Goal: Information Seeking & Learning: Learn about a topic

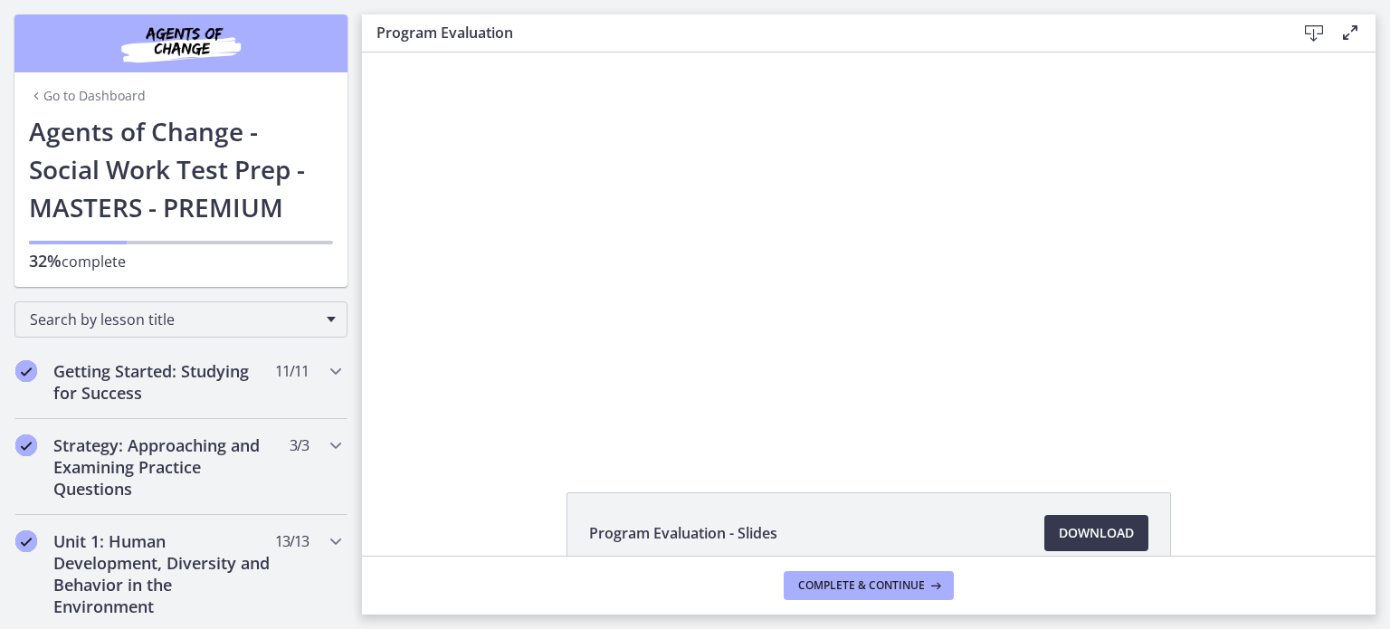
scroll to position [931, 0]
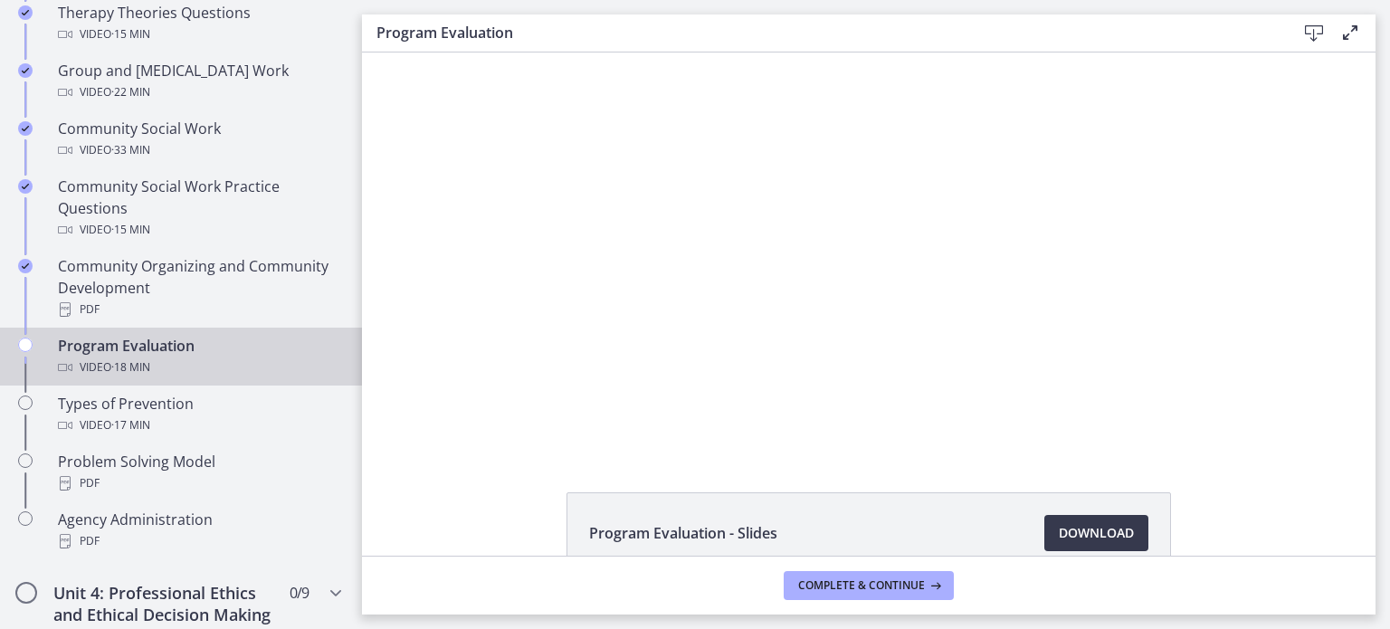
click at [1288, 255] on div "Click for sound @keyframes VOLUME_SMALL_WAVE_FLASH { 0% { opacity: 0; } 33% { o…" at bounding box center [868, 251] width 1013 height 398
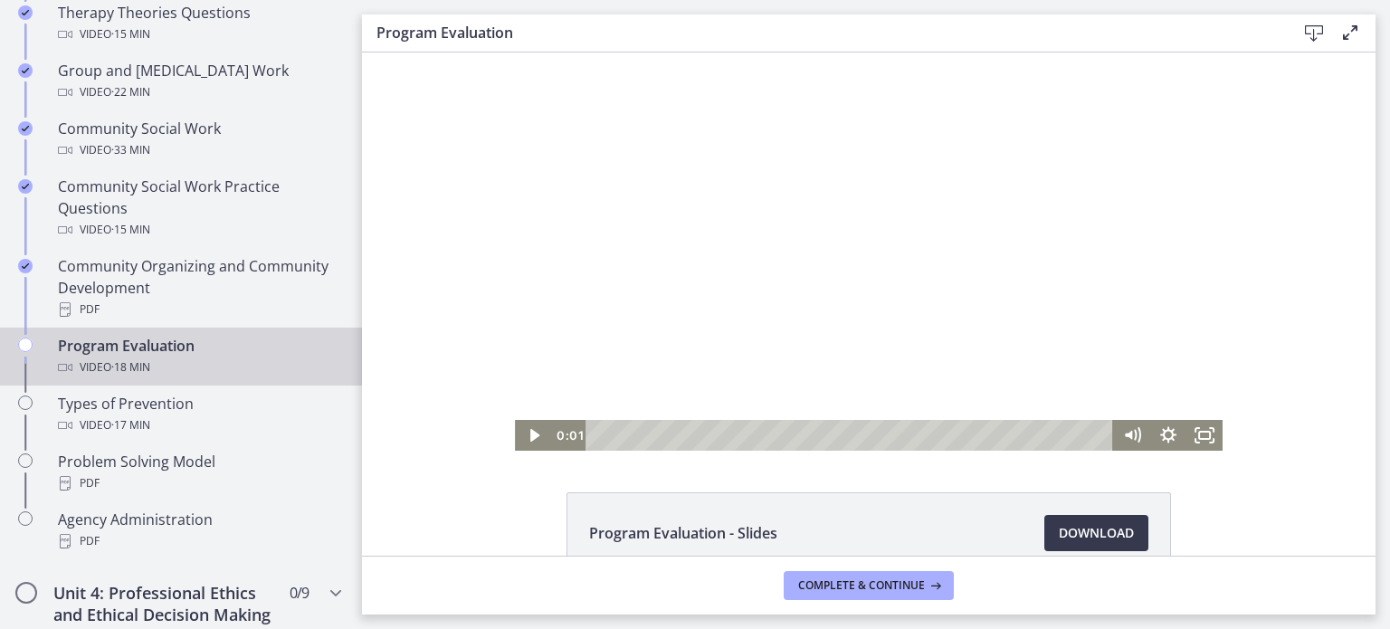
click at [775, 292] on div at bounding box center [869, 251] width 708 height 398
click at [1194, 436] on icon "Fullscreen" at bounding box center [1204, 435] width 36 height 31
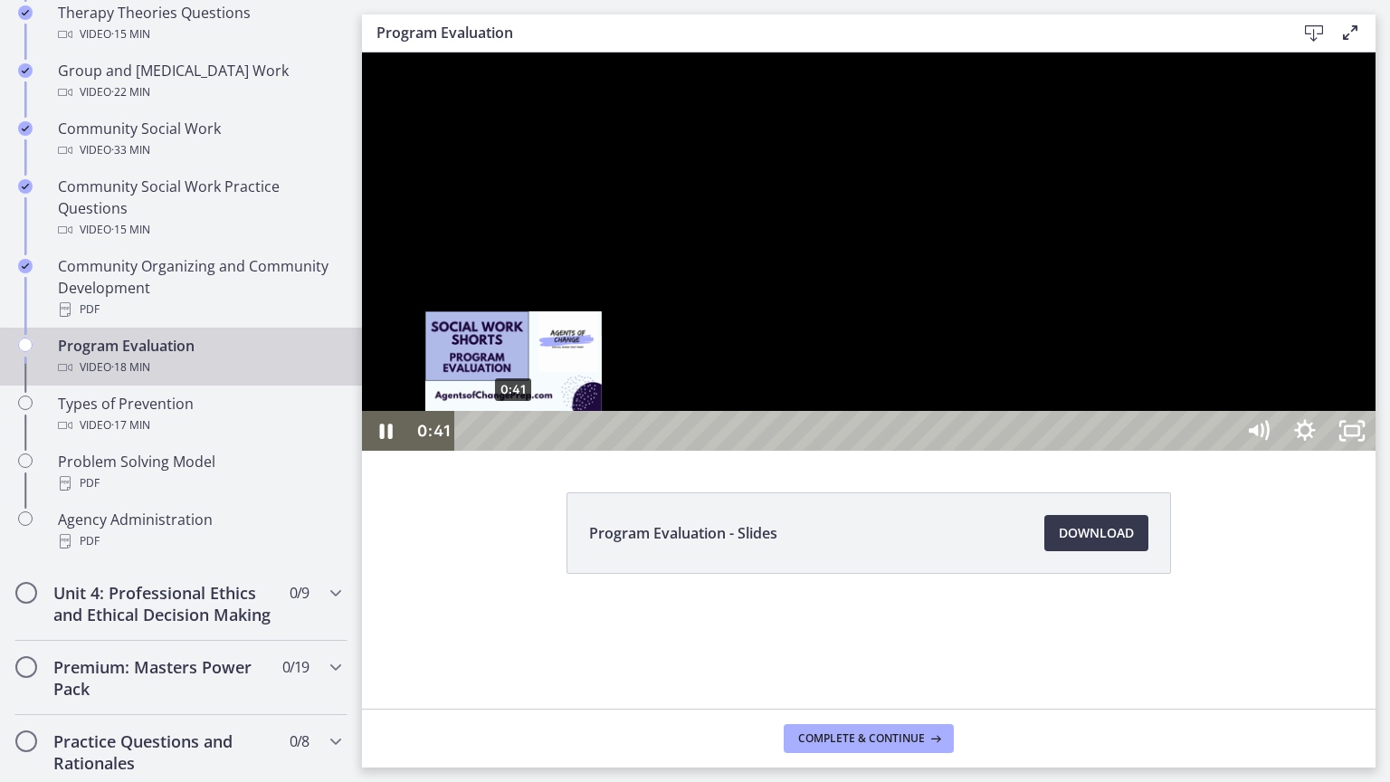
click at [514, 451] on div "0:41" at bounding box center [846, 431] width 751 height 40
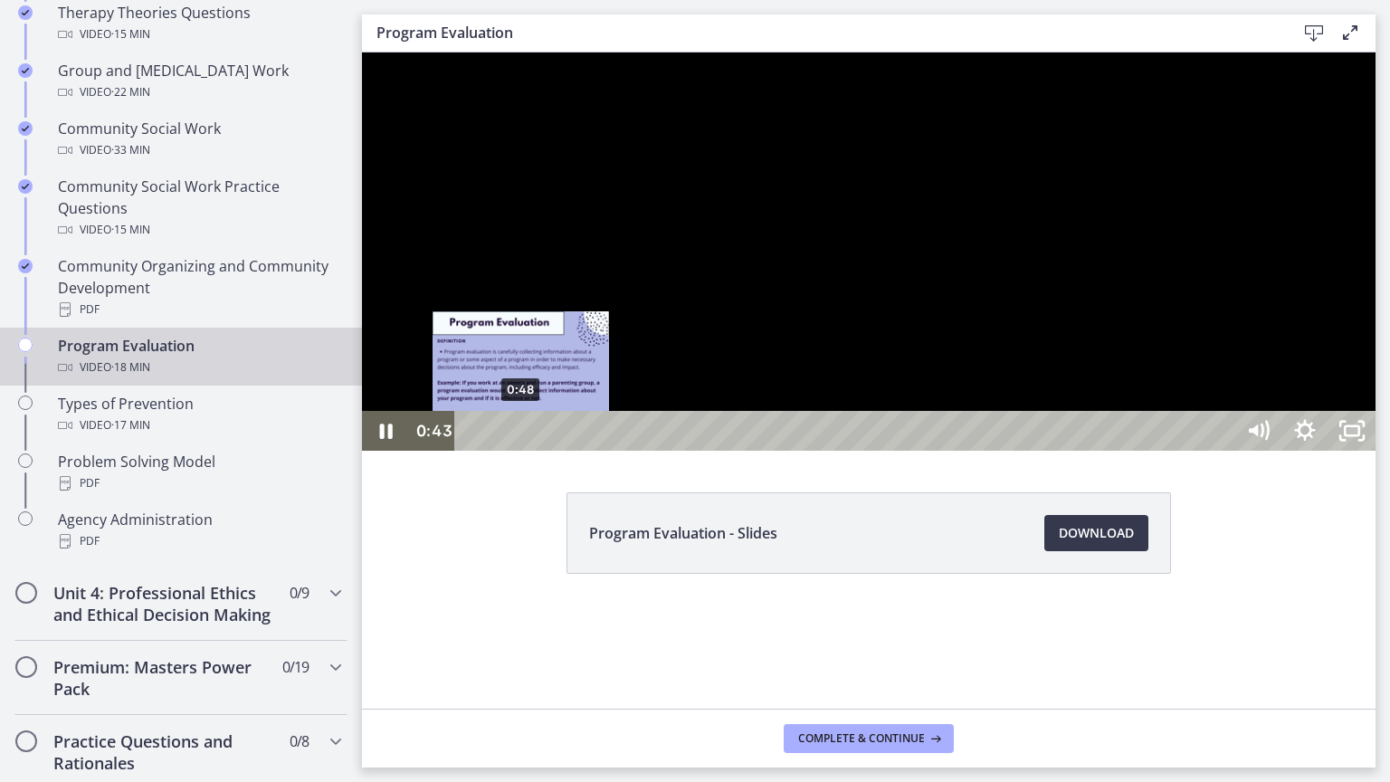
click at [521, 438] on div "Playbar" at bounding box center [515, 431] width 14 height 14
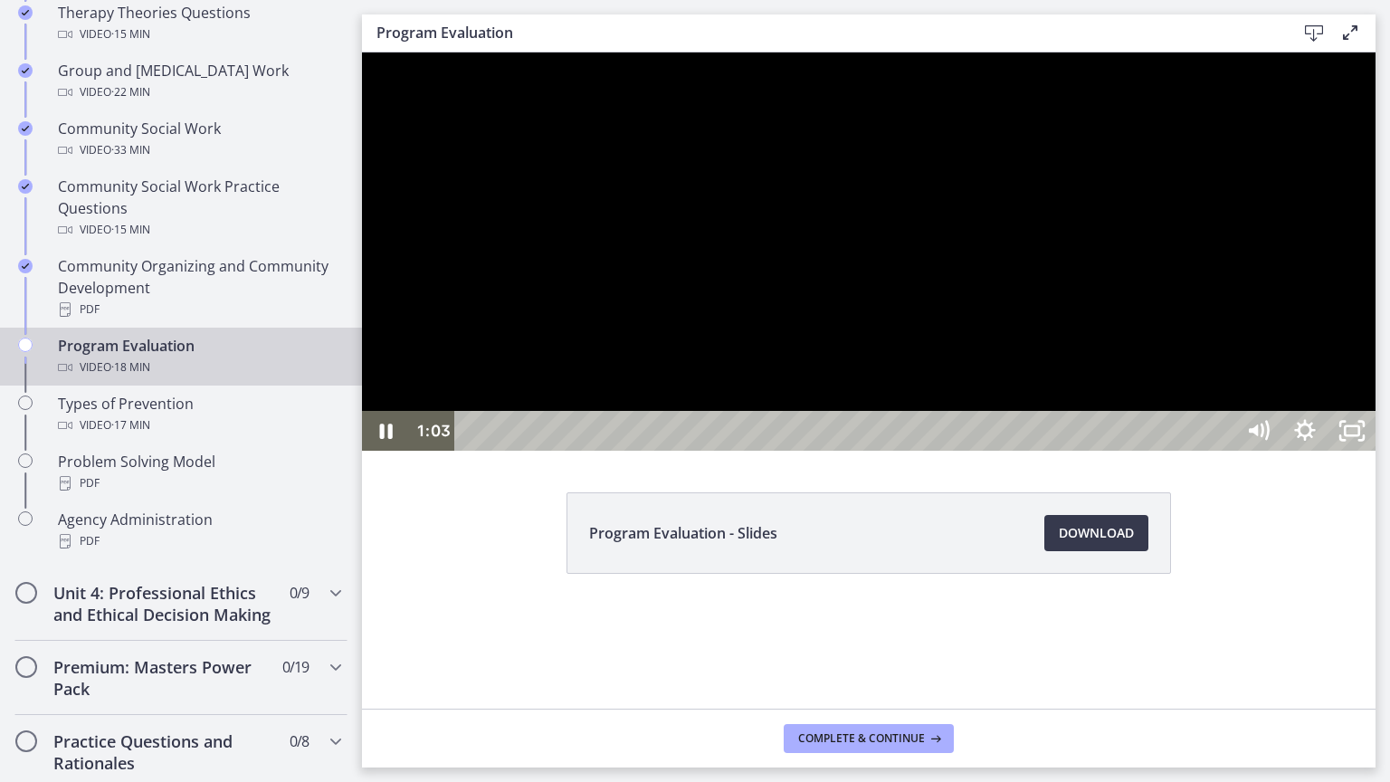
click at [803, 291] on div at bounding box center [868, 251] width 1013 height 398
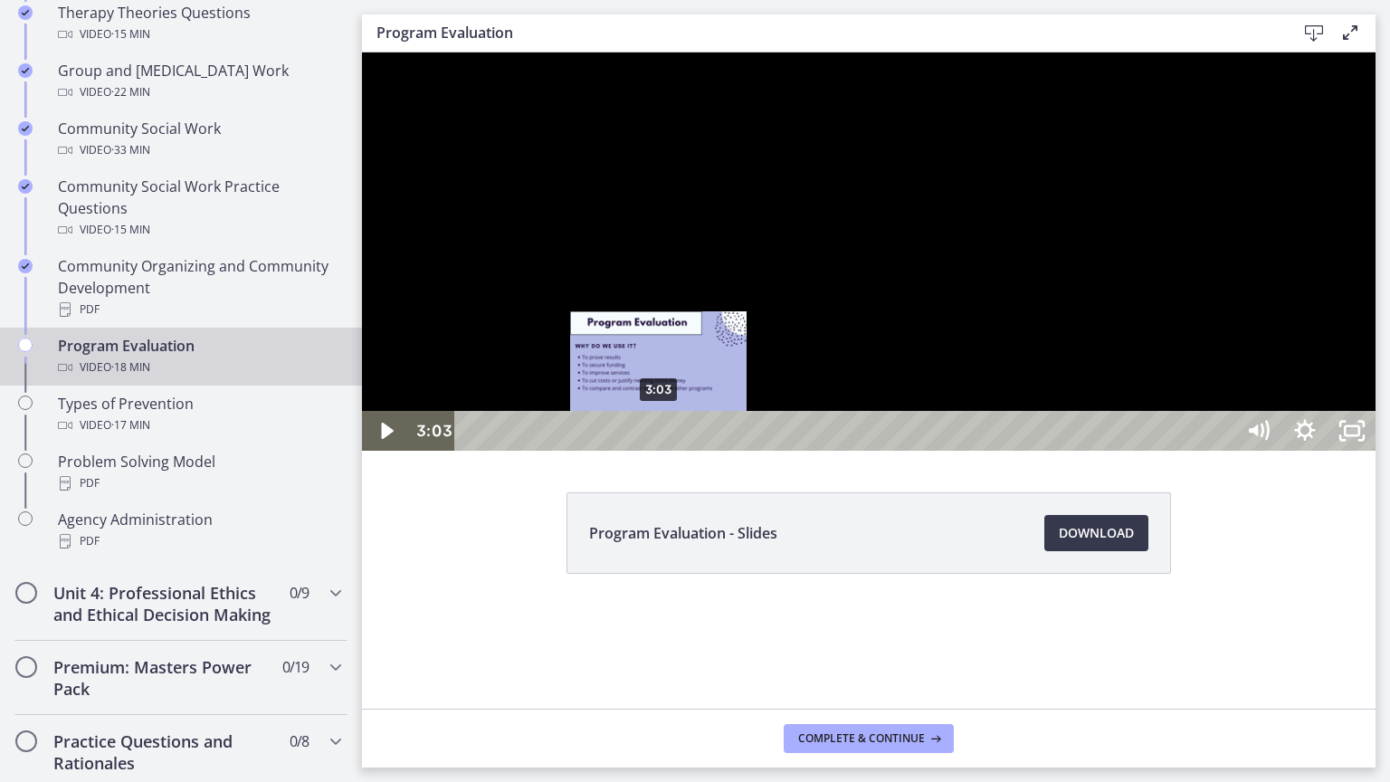
click at [659, 451] on div "3:03" at bounding box center [846, 431] width 751 height 40
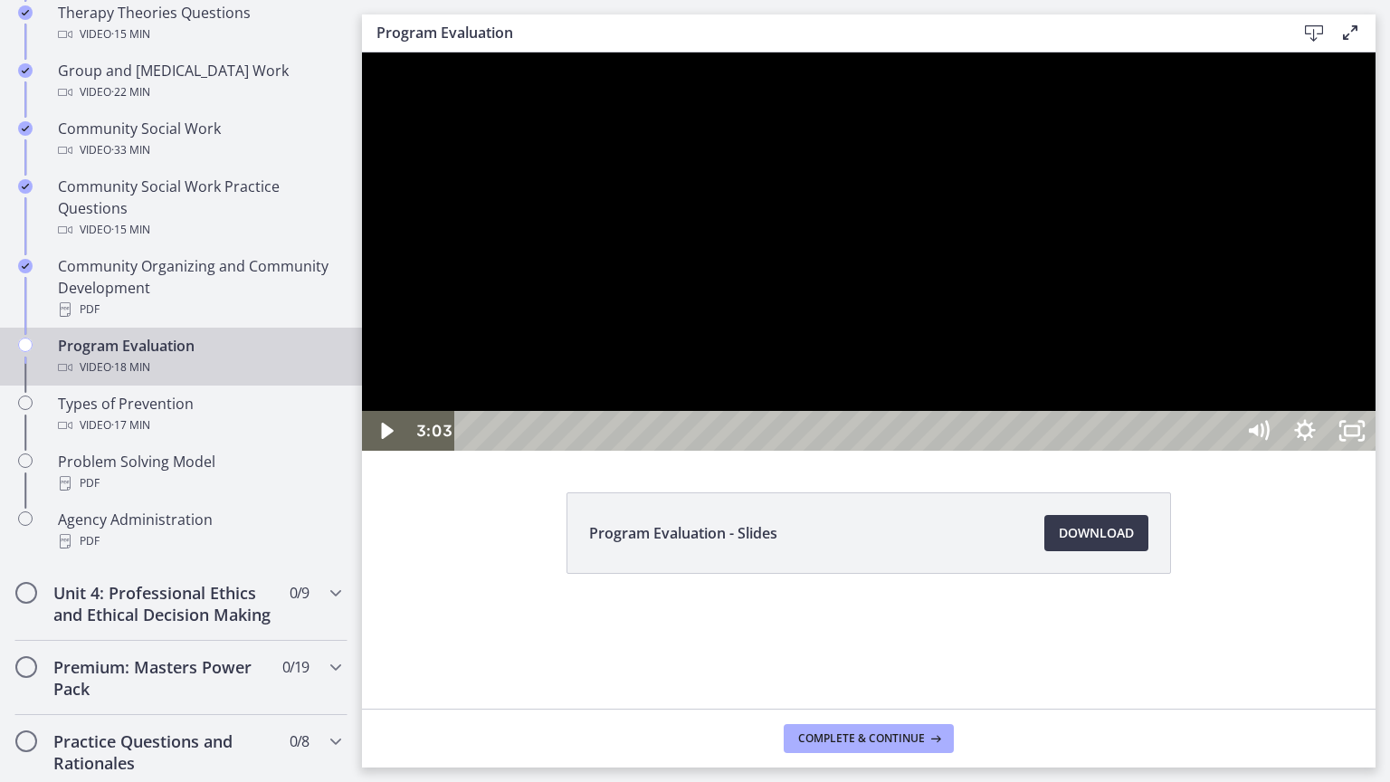
click at [797, 451] on div at bounding box center [868, 251] width 1013 height 398
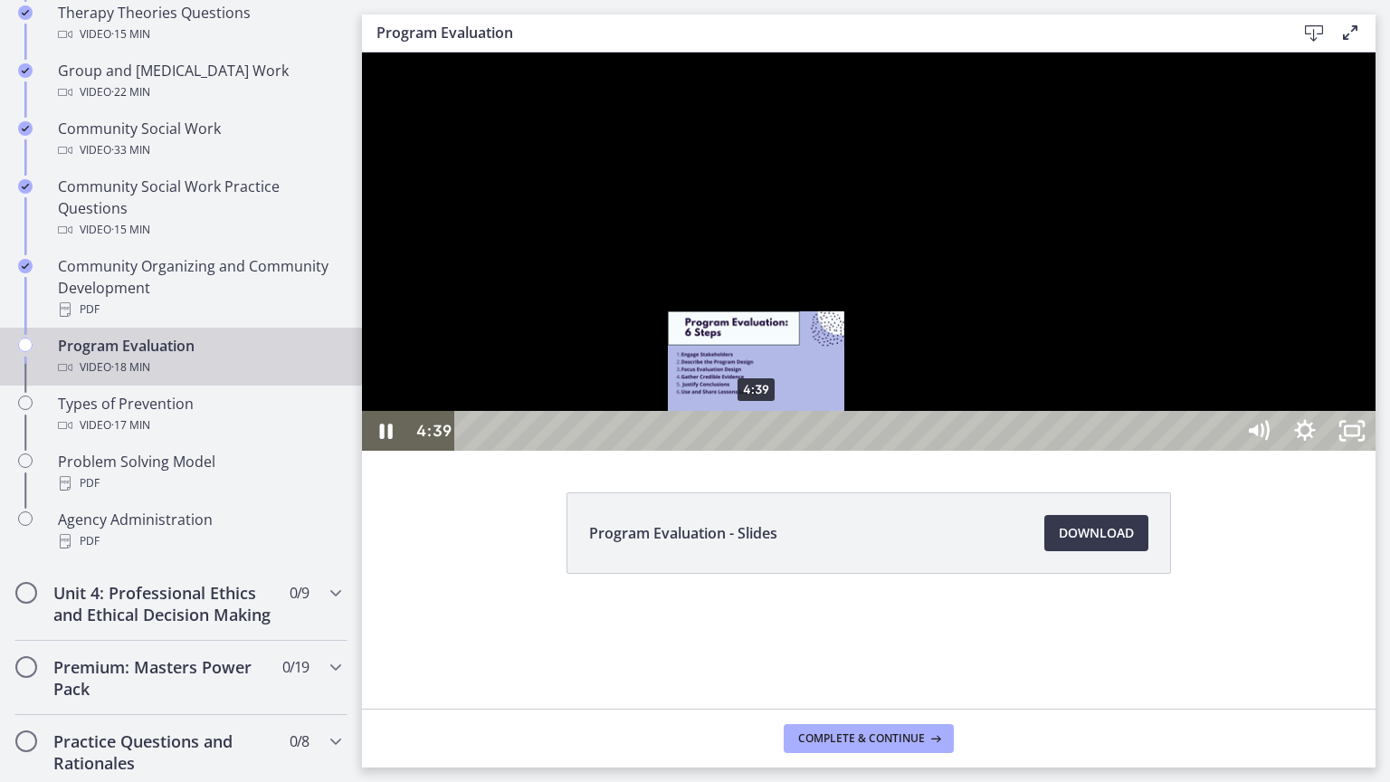
click at [757, 451] on div "4:39" at bounding box center [846, 431] width 751 height 40
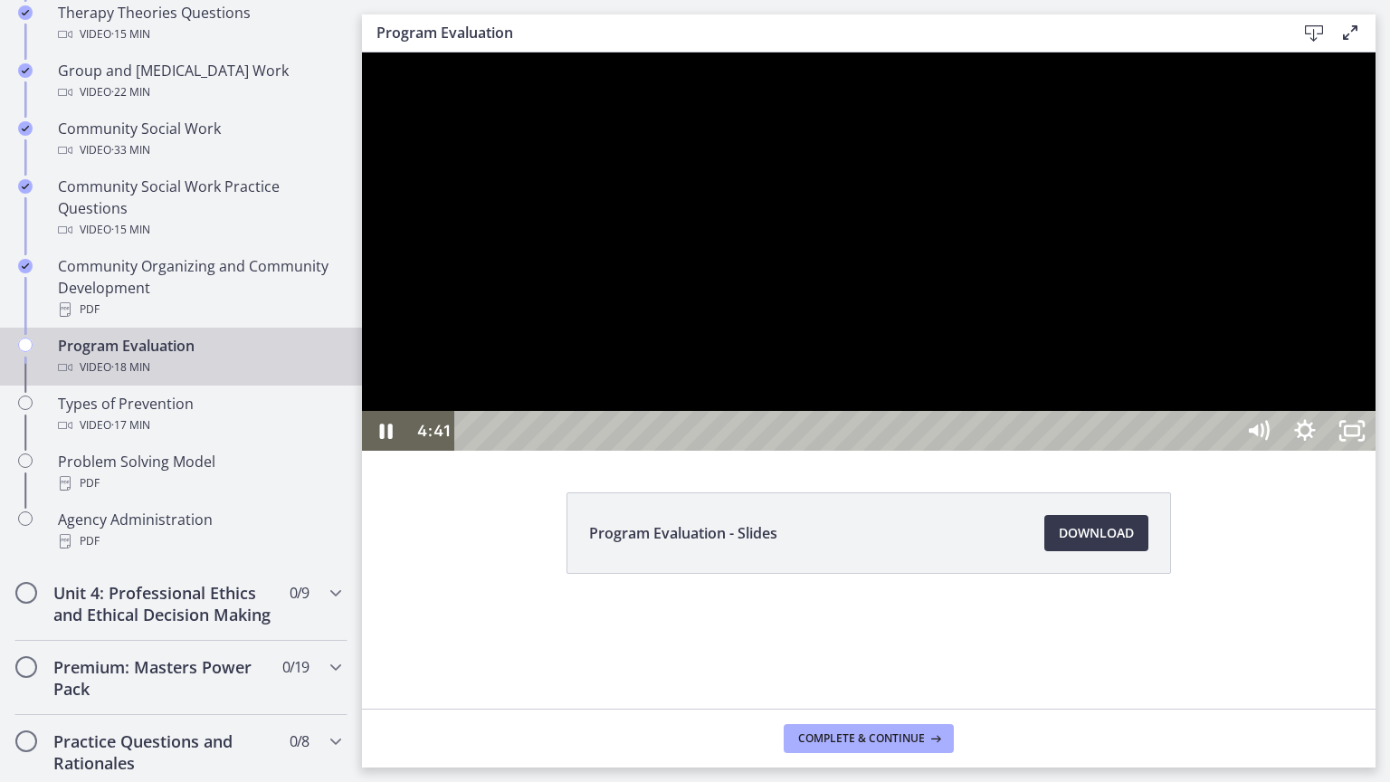
click at [1031, 309] on div at bounding box center [868, 251] width 1013 height 398
click at [822, 451] on div at bounding box center [868, 251] width 1013 height 398
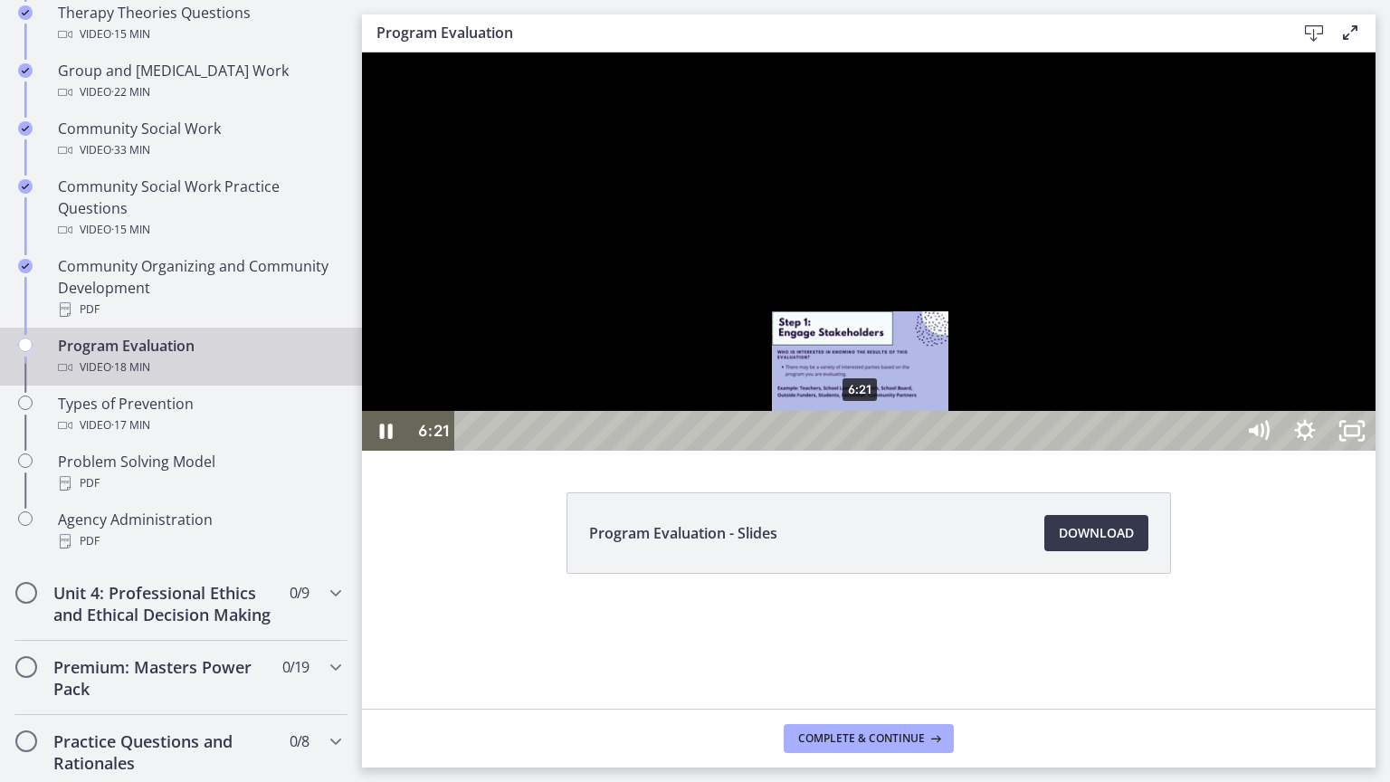
click at [861, 451] on div "6:21" at bounding box center [846, 431] width 751 height 40
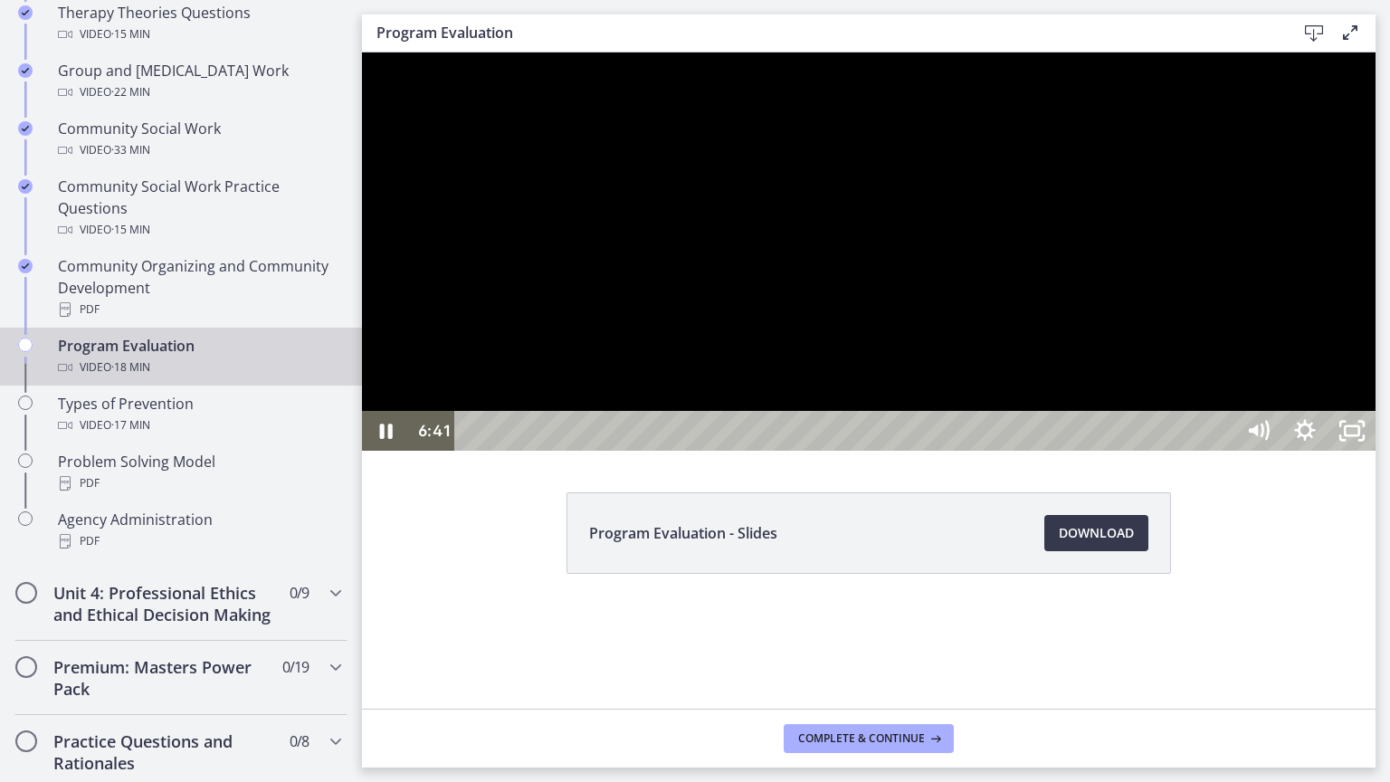
click at [1002, 451] on div at bounding box center [868, 251] width 1013 height 398
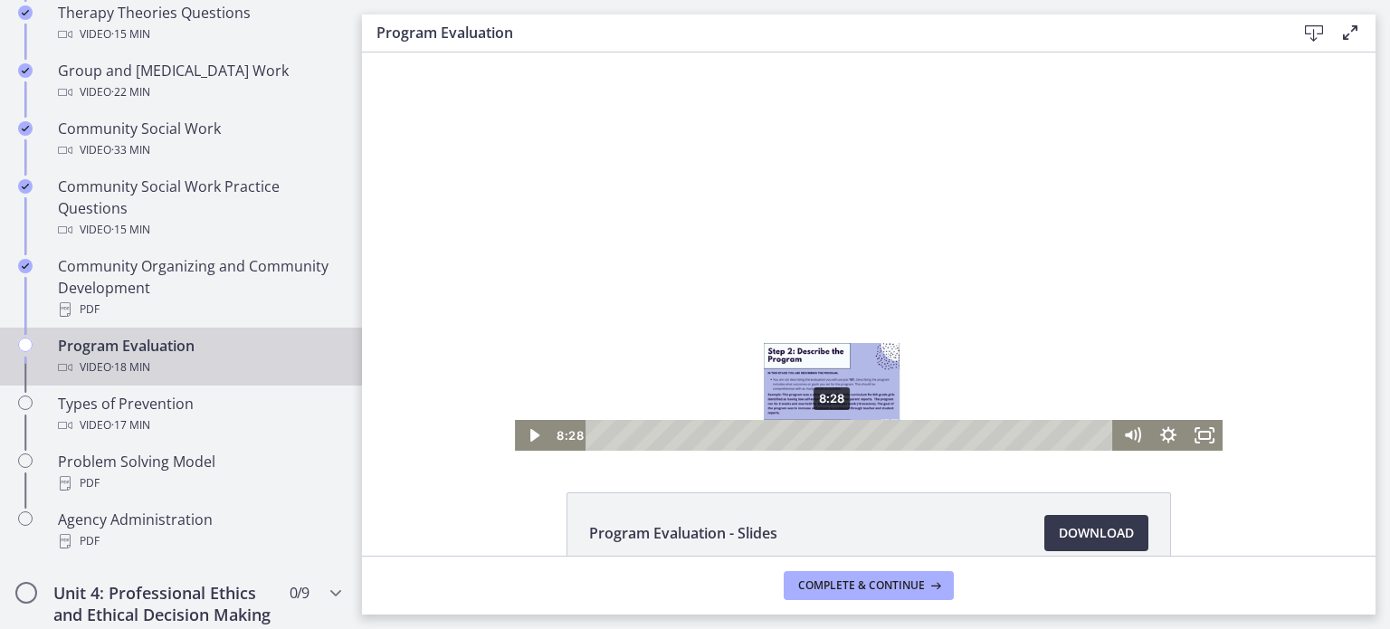
click at [825, 431] on div "8:28" at bounding box center [852, 435] width 506 height 31
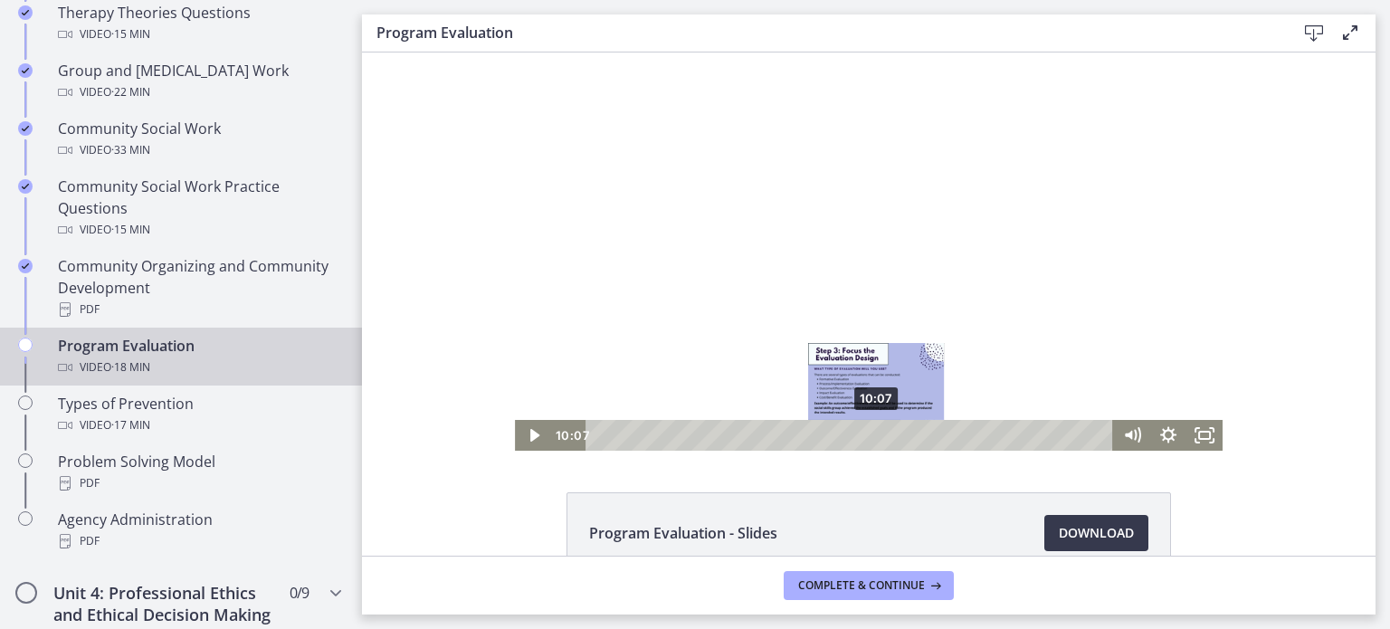
click at [870, 436] on div "10:07" at bounding box center [852, 435] width 506 height 31
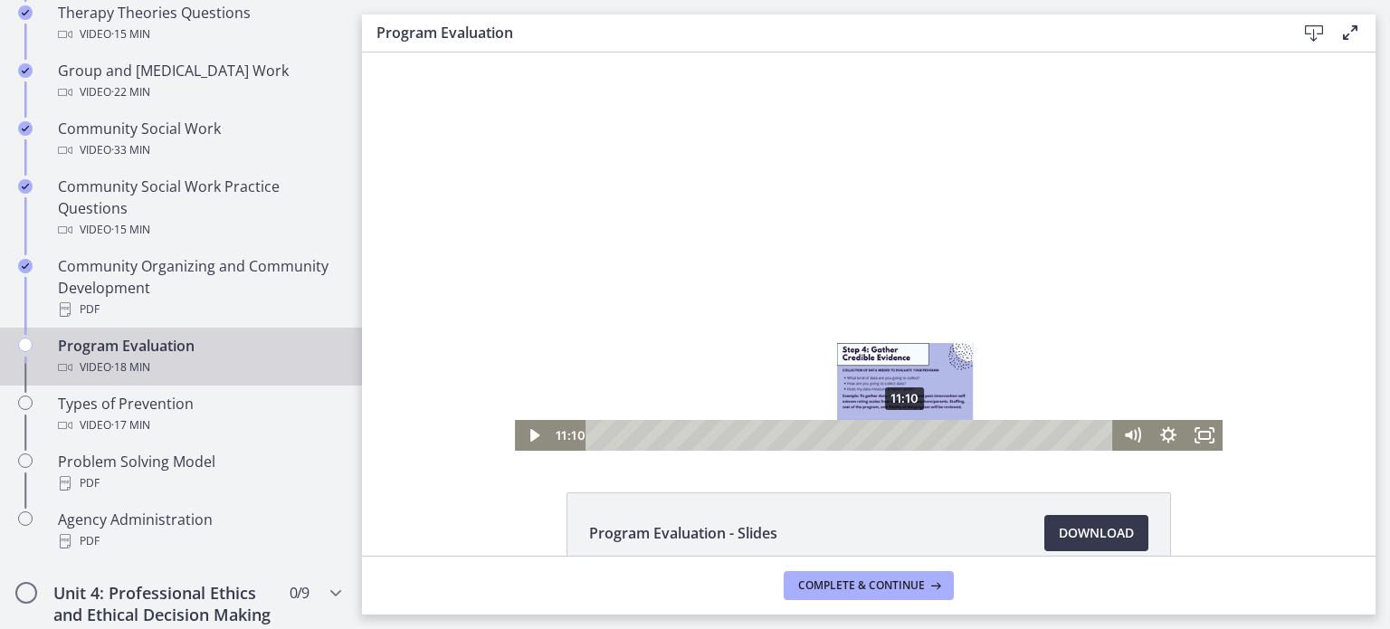
click at [899, 430] on div "11:10" at bounding box center [852, 435] width 506 height 31
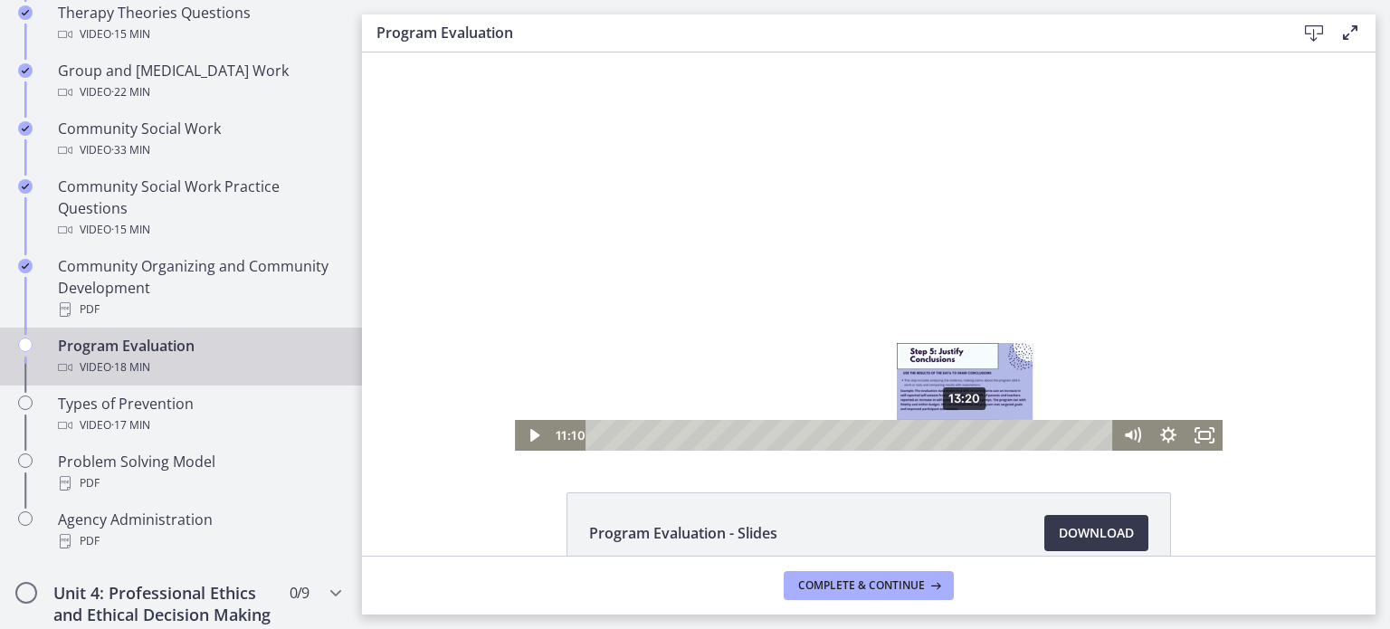
click at [959, 430] on div "13:20" at bounding box center [852, 435] width 506 height 31
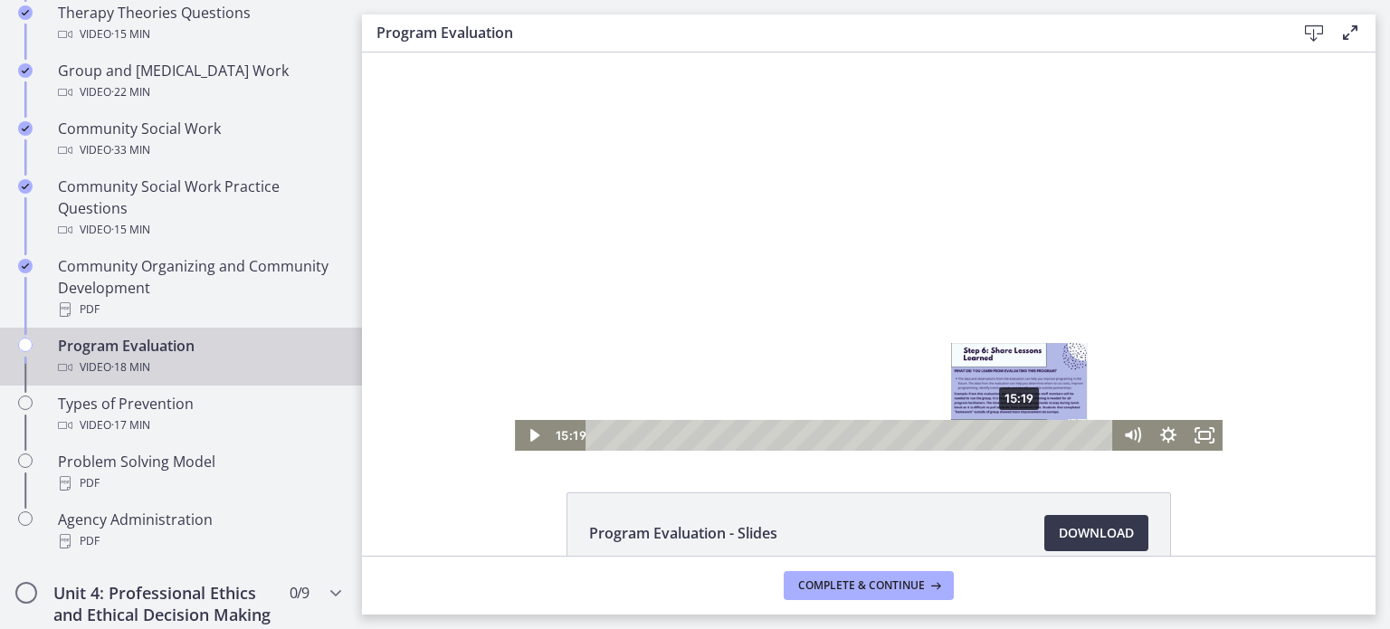
click at [1013, 430] on div "15:19" at bounding box center [852, 435] width 506 height 31
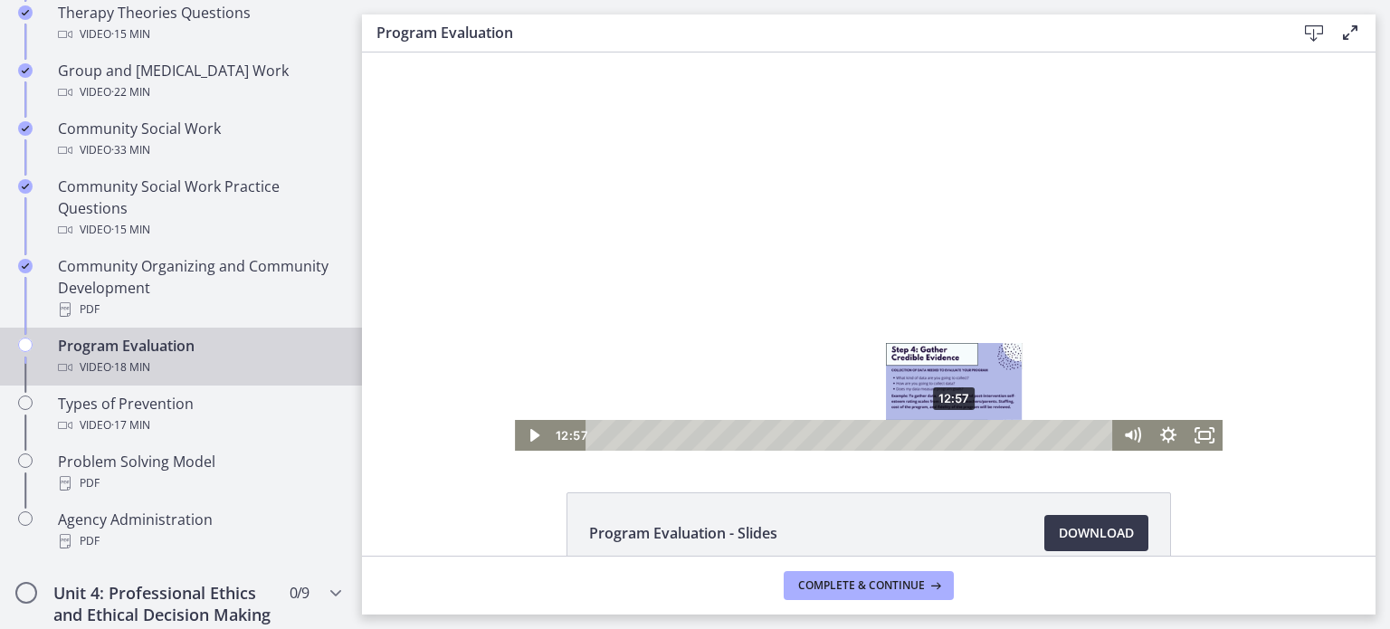
click at [948, 431] on div "12:57" at bounding box center [852, 435] width 506 height 31
click at [962, 431] on div "13:26" at bounding box center [852, 435] width 506 height 31
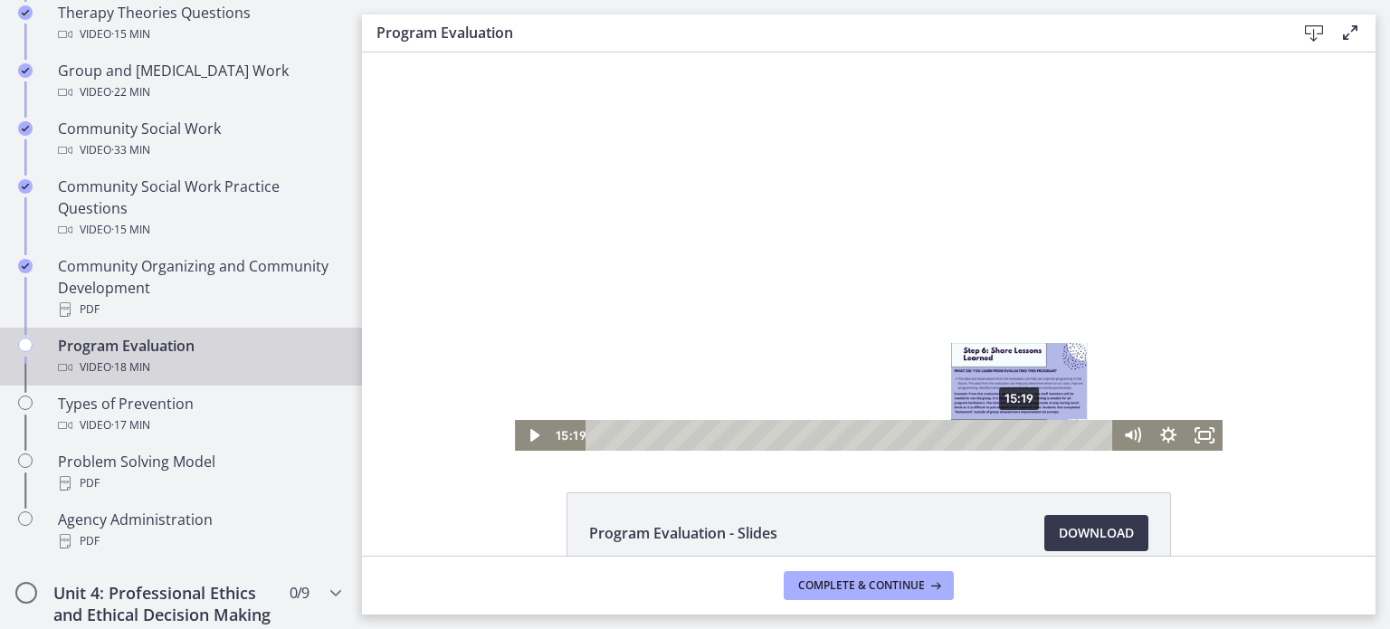
click at [1013, 431] on div "15:19" at bounding box center [852, 435] width 506 height 31
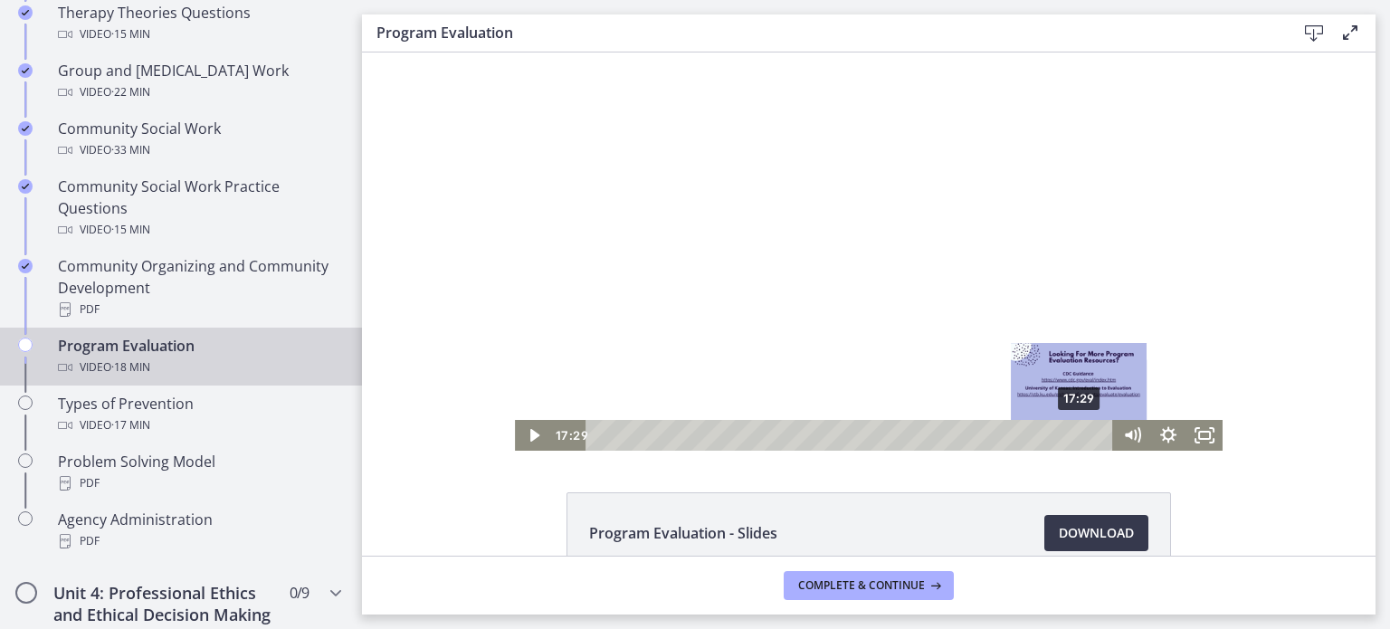
click at [1073, 432] on div "17:29" at bounding box center [852, 435] width 506 height 31
click at [1081, 431] on div "17:47" at bounding box center [852, 435] width 506 height 31
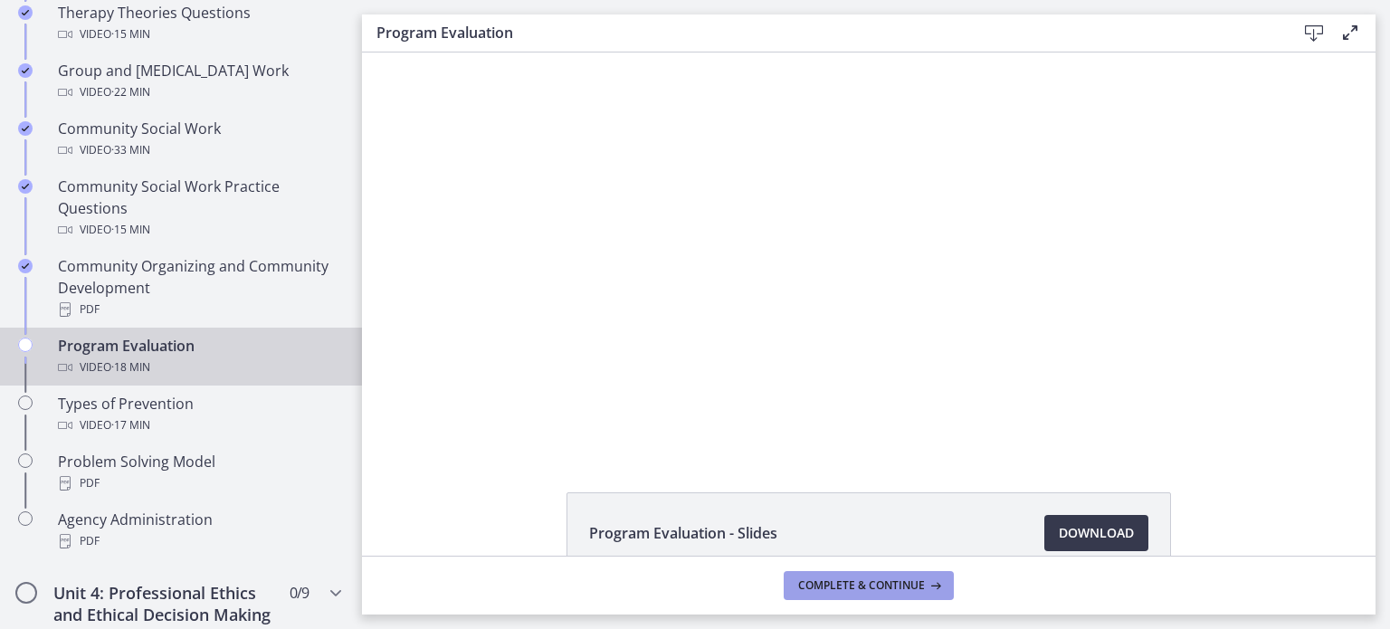
click at [869, 583] on span "Complete & continue" at bounding box center [861, 585] width 127 height 14
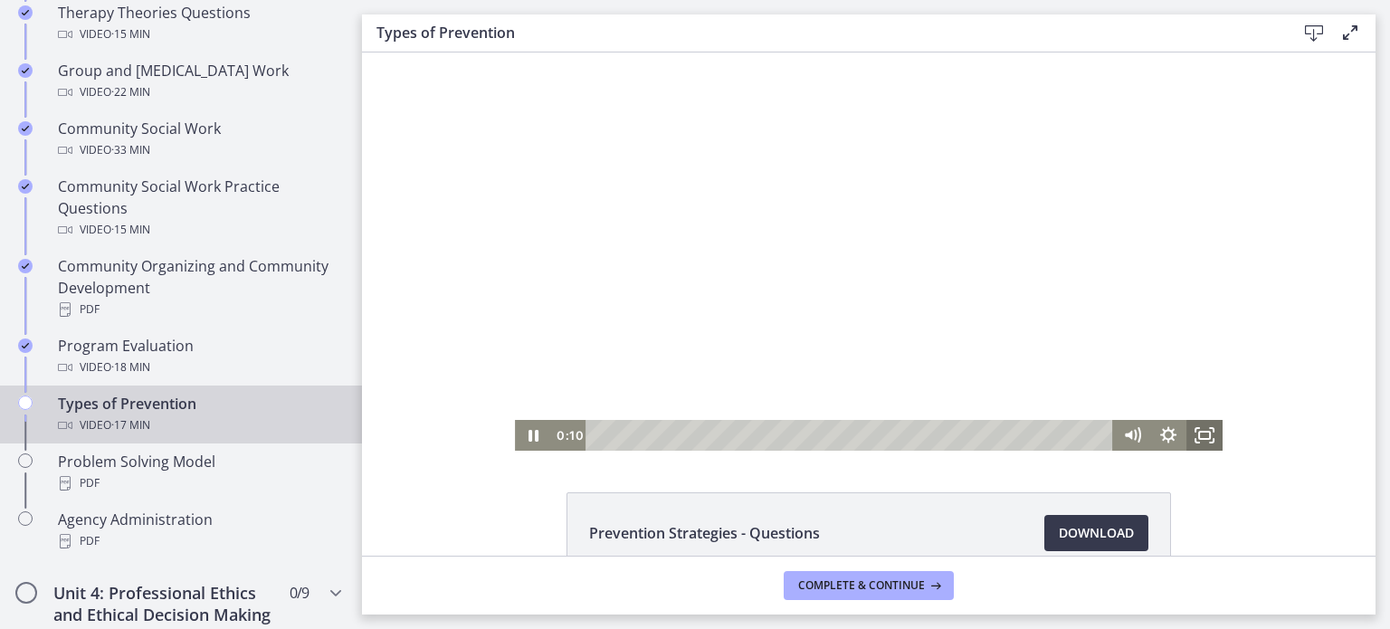
click at [1199, 437] on rect "Fullscreen" at bounding box center [1204, 435] width 11 height 7
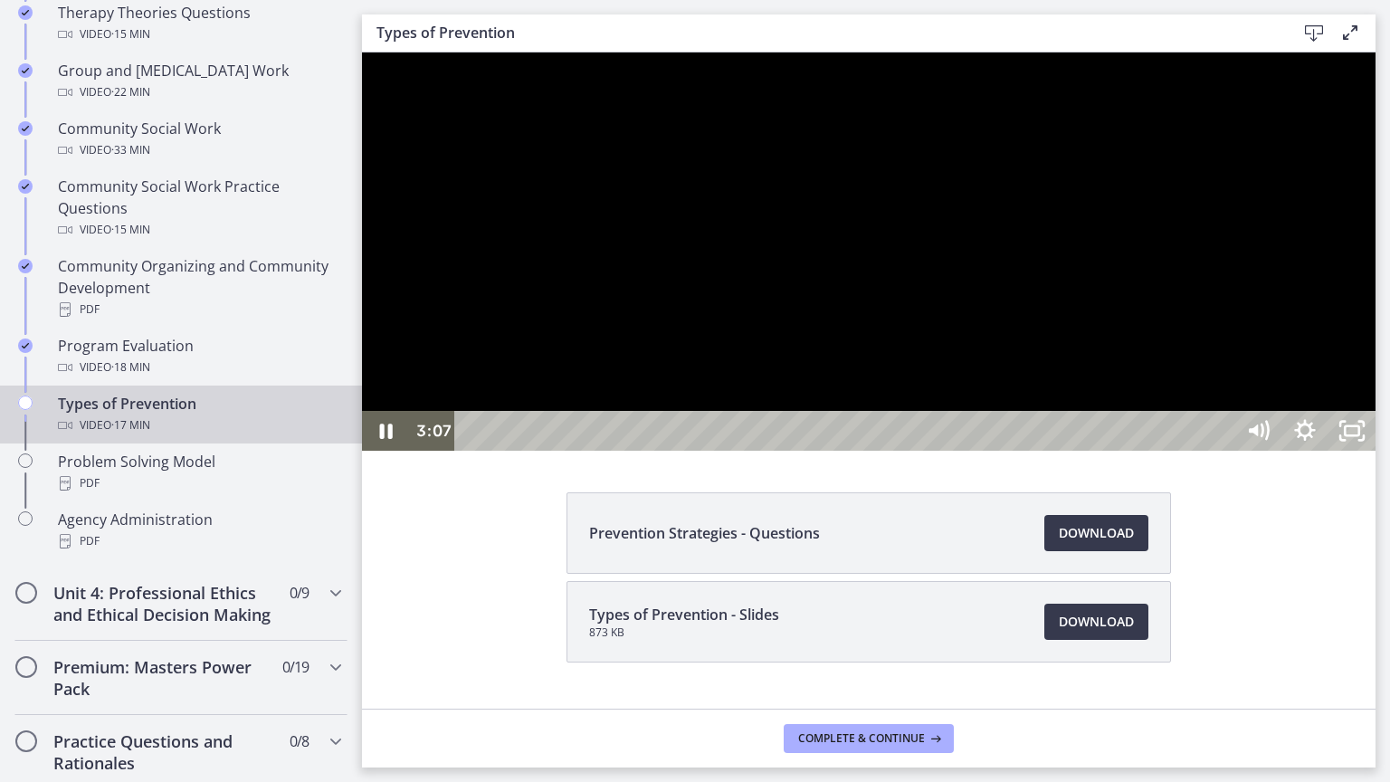
click at [926, 451] on div at bounding box center [868, 251] width 1013 height 398
click at [811, 451] on div at bounding box center [868, 251] width 1013 height 398
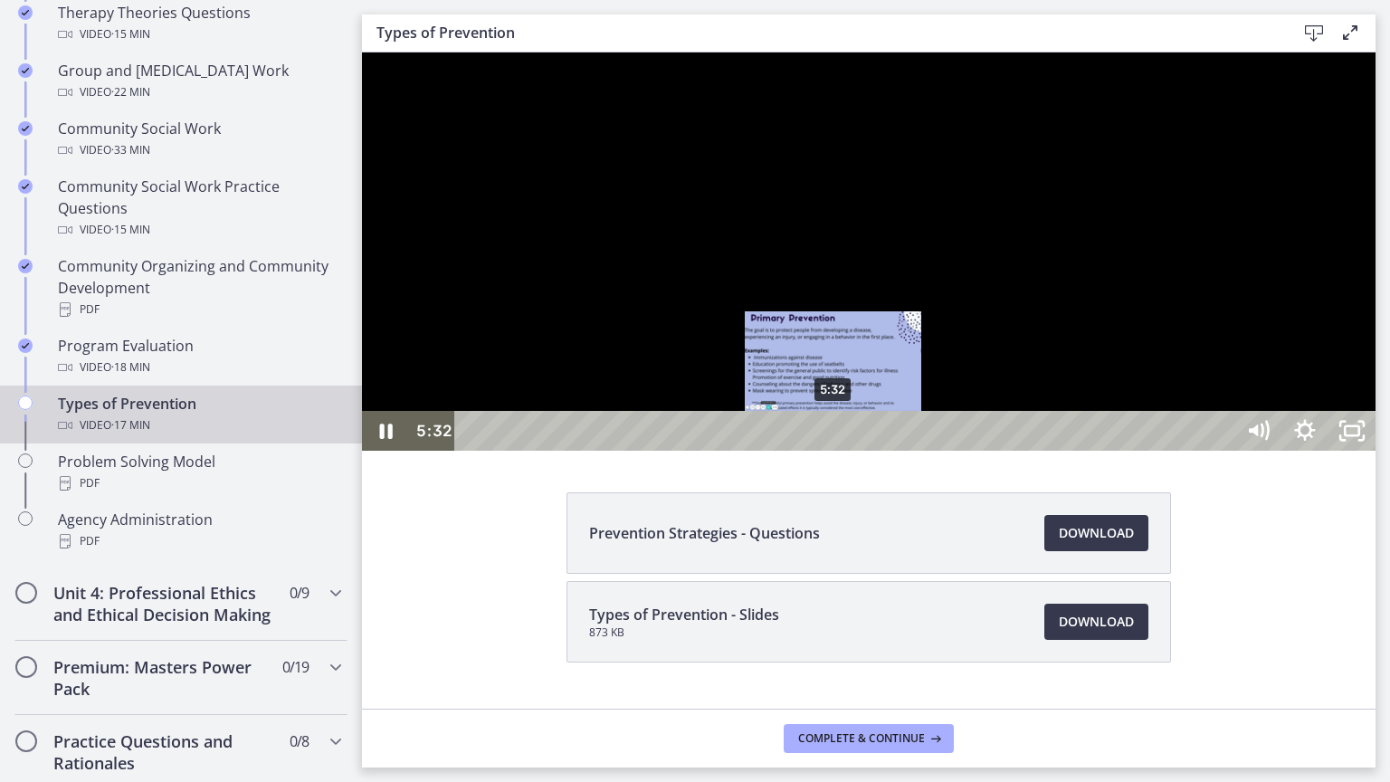
click at [834, 451] on div "5:32" at bounding box center [846, 431] width 751 height 40
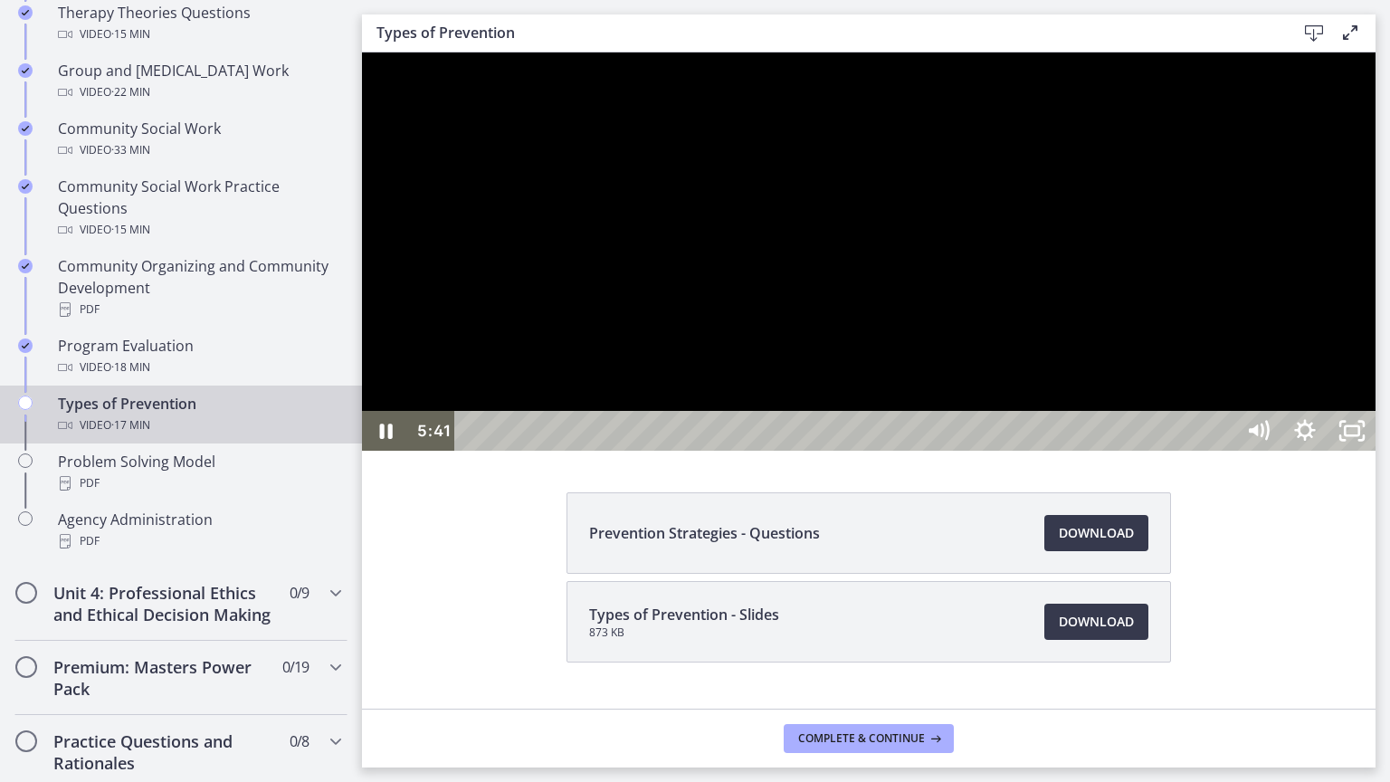
click at [964, 451] on div at bounding box center [868, 251] width 1013 height 398
click at [767, 451] on div at bounding box center [868, 251] width 1013 height 398
click at [722, 451] on div at bounding box center [868, 251] width 1013 height 398
click at [785, 451] on div at bounding box center [868, 251] width 1013 height 398
click at [1256, 451] on div at bounding box center [868, 251] width 1013 height 398
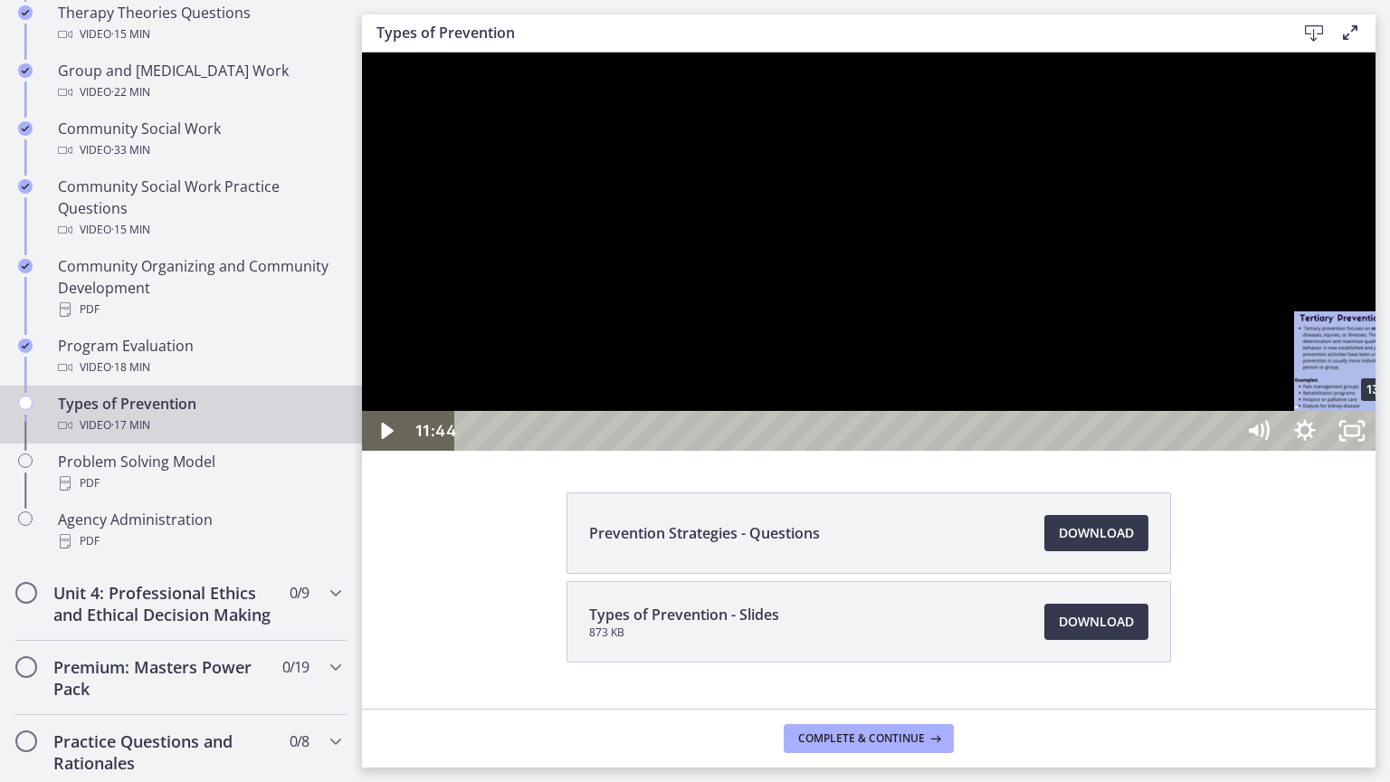
click at [1222, 451] on div "13:55" at bounding box center [846, 431] width 751 height 40
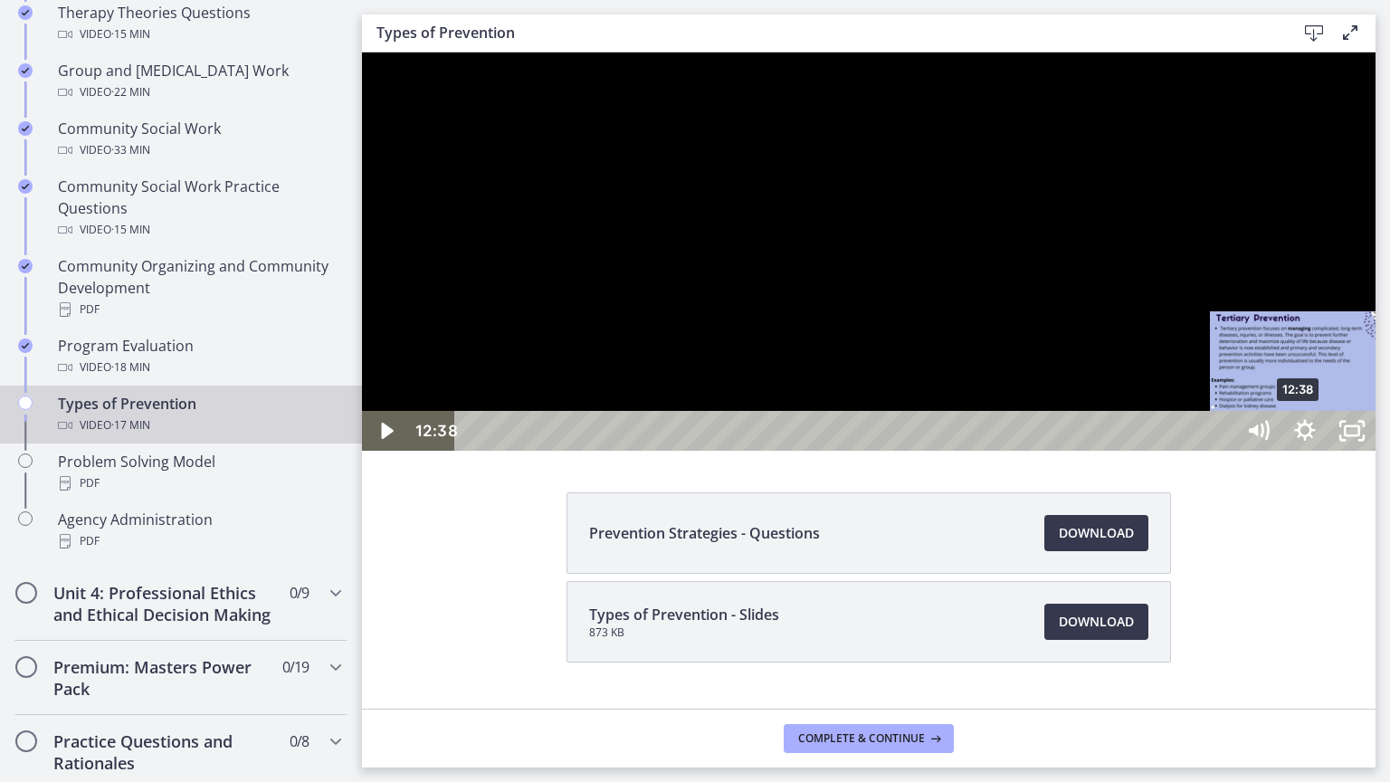
click at [1222, 451] on div "12:38" at bounding box center [846, 431] width 751 height 40
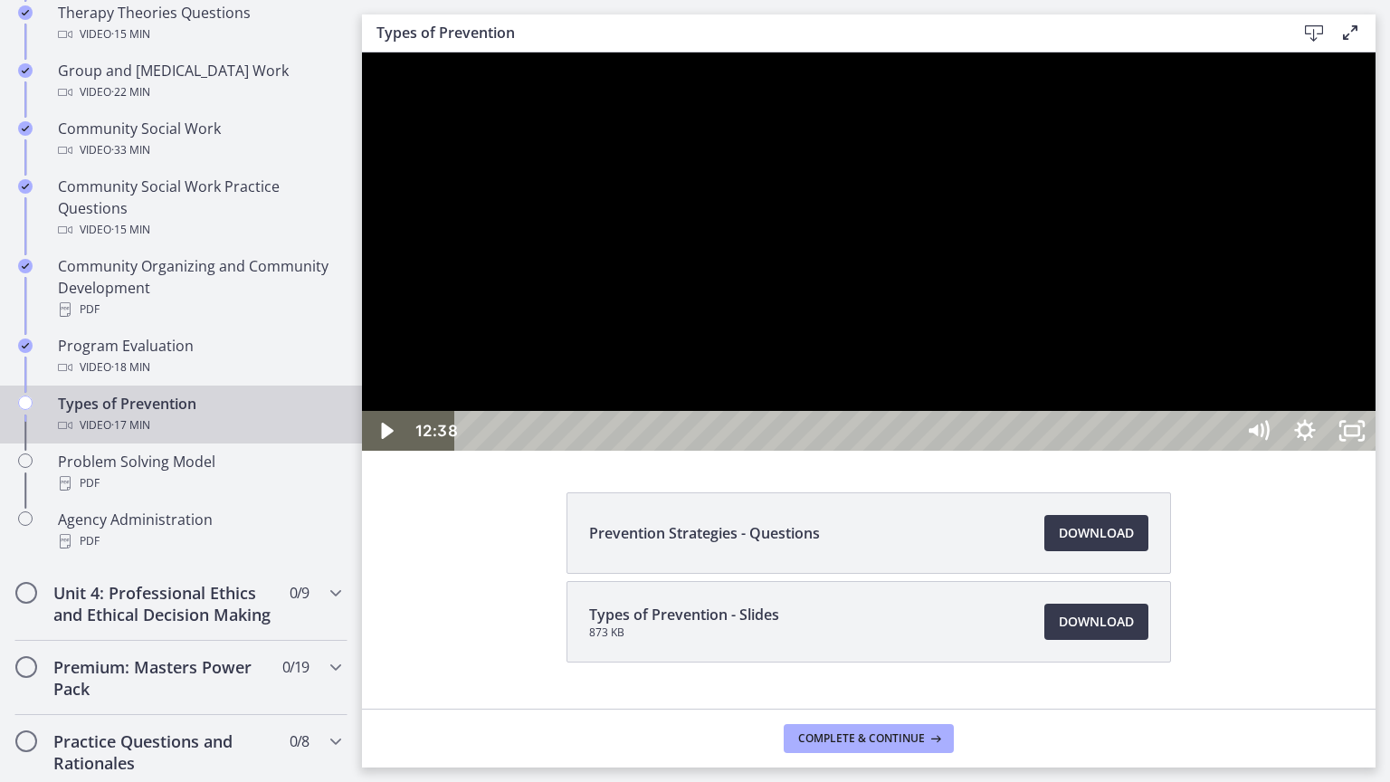
click at [1375, 422] on div at bounding box center [868, 251] width 1013 height 398
click at [1222, 451] on div "14:01" at bounding box center [846, 431] width 751 height 40
click at [1187, 378] on div at bounding box center [868, 251] width 1013 height 398
click at [1222, 451] on div "15:44" at bounding box center [846, 431] width 751 height 40
click at [1222, 451] on div "16:13" at bounding box center [846, 431] width 751 height 40
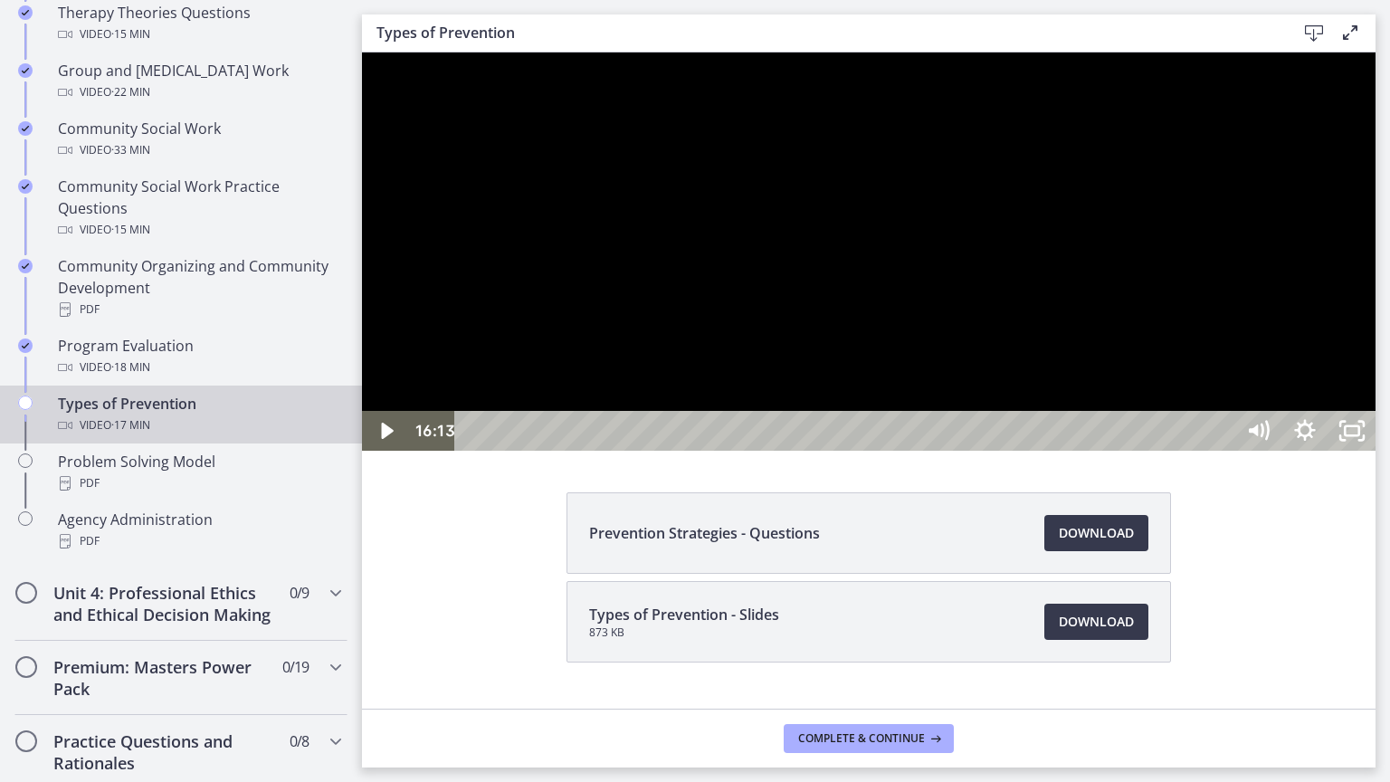
click at [1222, 451] on div "16:40" at bounding box center [846, 431] width 751 height 40
click at [1222, 451] on div "17:01" at bounding box center [846, 431] width 751 height 40
click at [1222, 451] on div "17:09" at bounding box center [846, 431] width 751 height 40
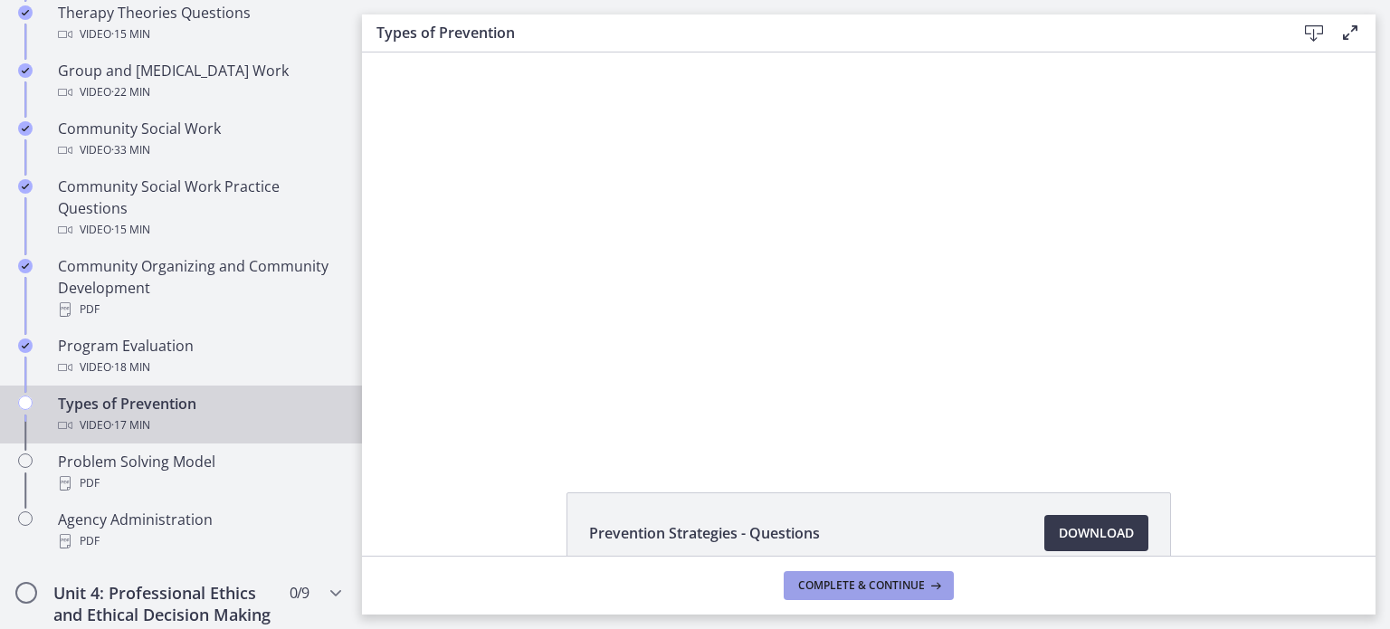
click at [877, 575] on button "Complete & continue" at bounding box center [869, 585] width 170 height 29
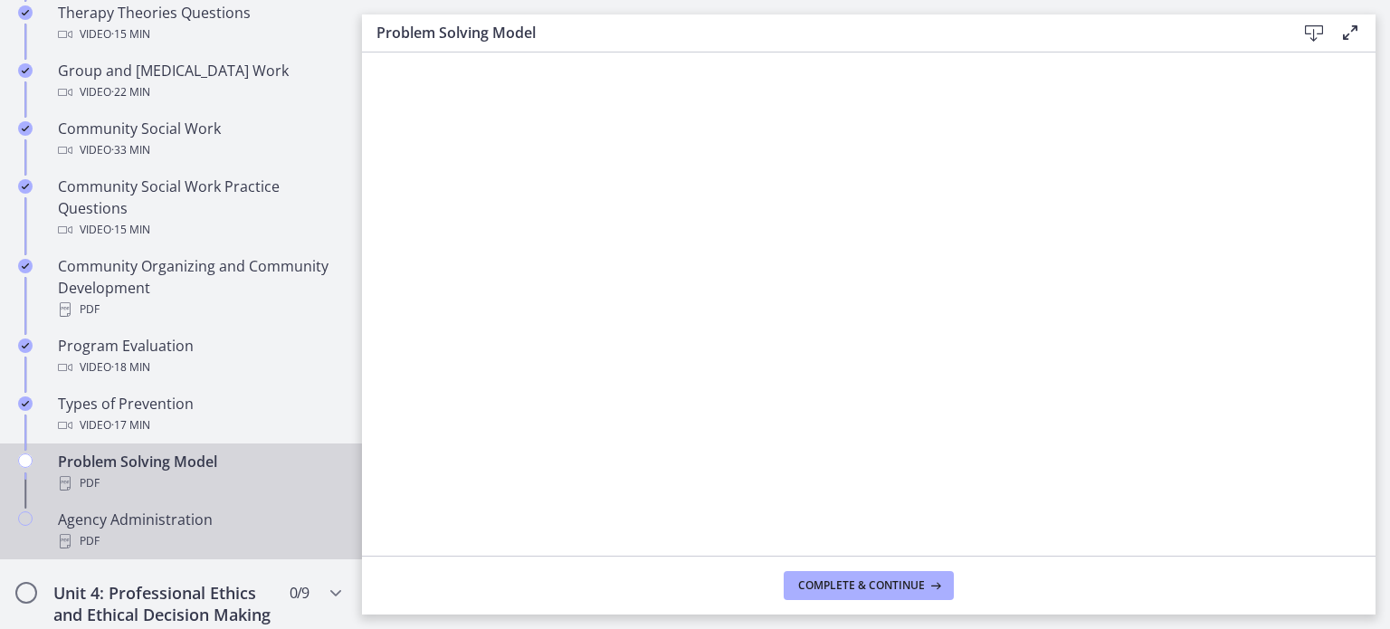
click at [151, 530] on div "PDF" at bounding box center [199, 541] width 282 height 22
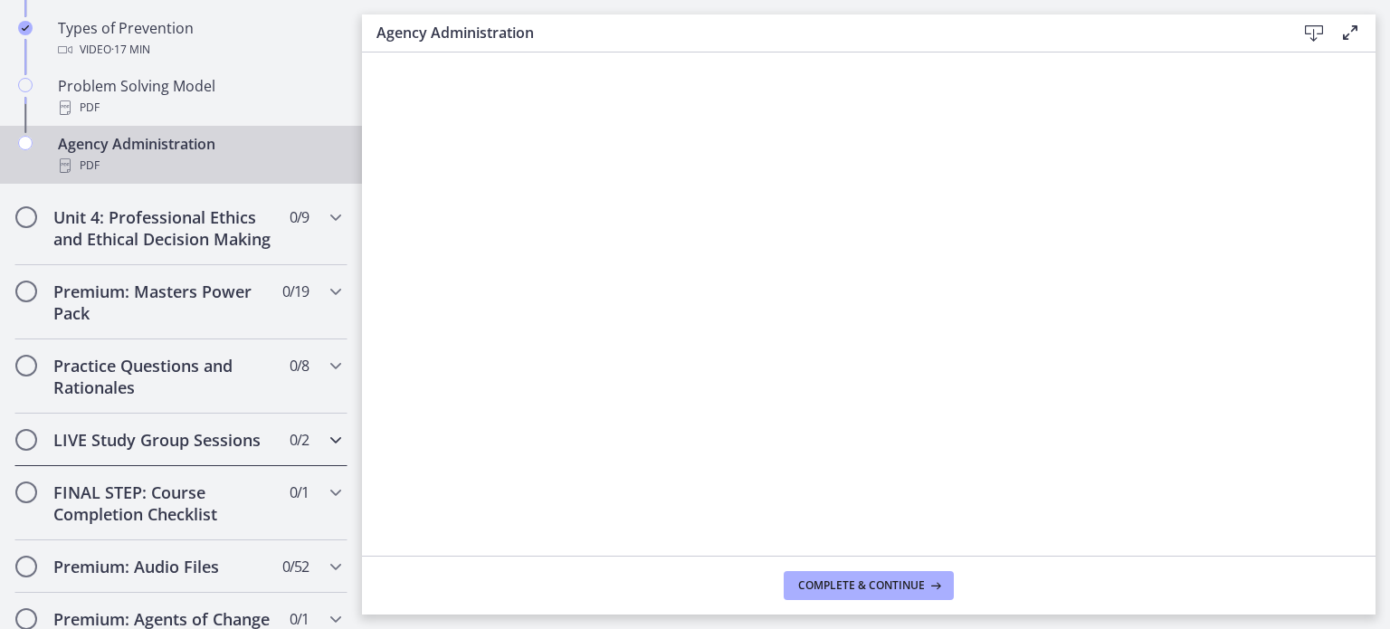
scroll to position [1383, 0]
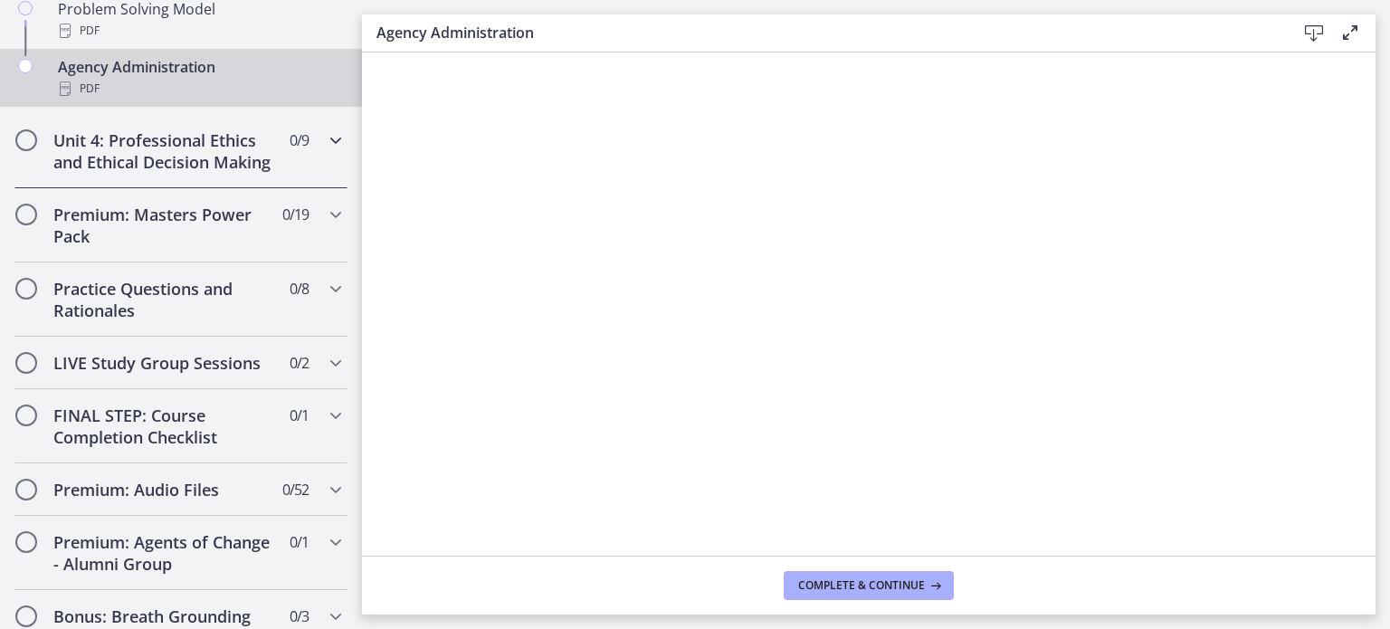
click at [325, 146] on icon "Chapters" at bounding box center [336, 140] width 22 height 22
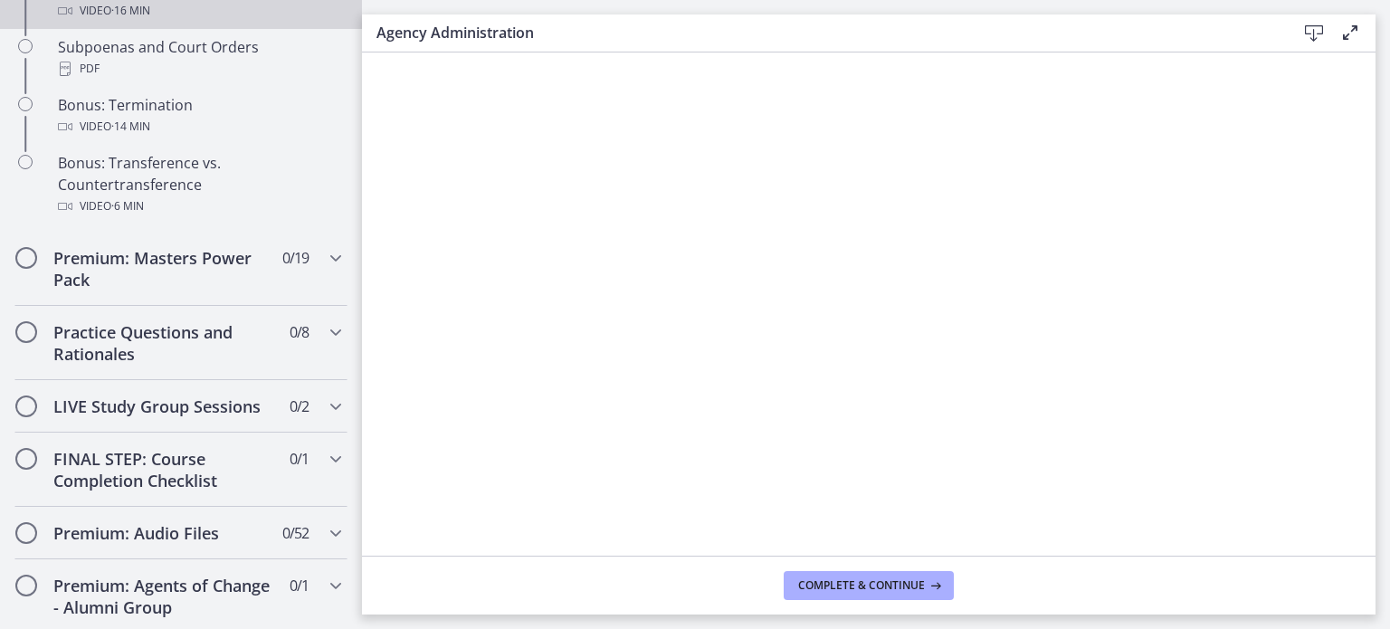
scroll to position [786, 0]
